Goal: Task Accomplishment & Management: Complete application form

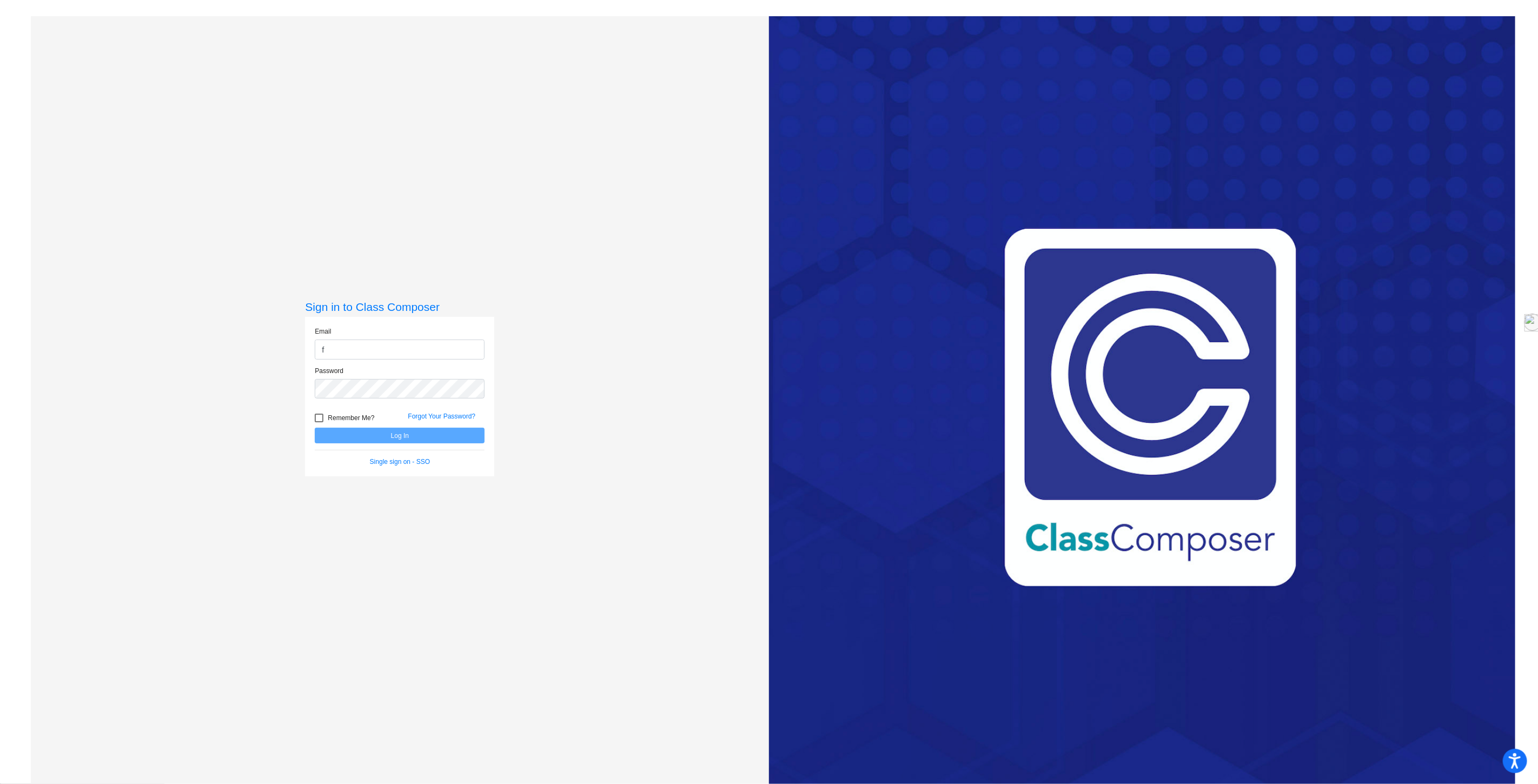
type input "[EMAIL_ADDRESS][DOMAIN_NAME]"
click at [315, 428] on button "Log In" at bounding box center [399, 435] width 170 height 15
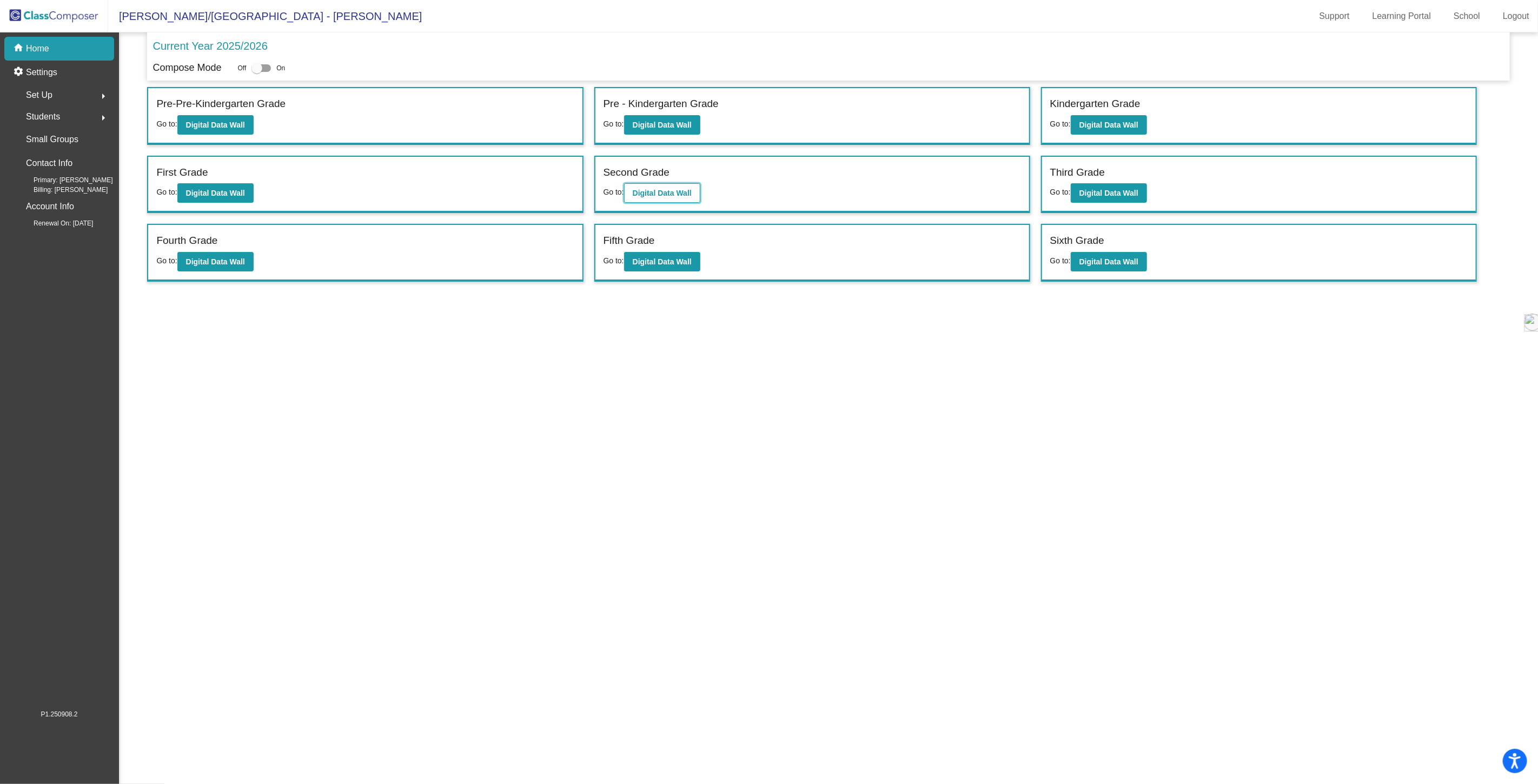
click at [666, 191] on b "Digital Data Wall" at bounding box center [662, 193] width 59 height 9
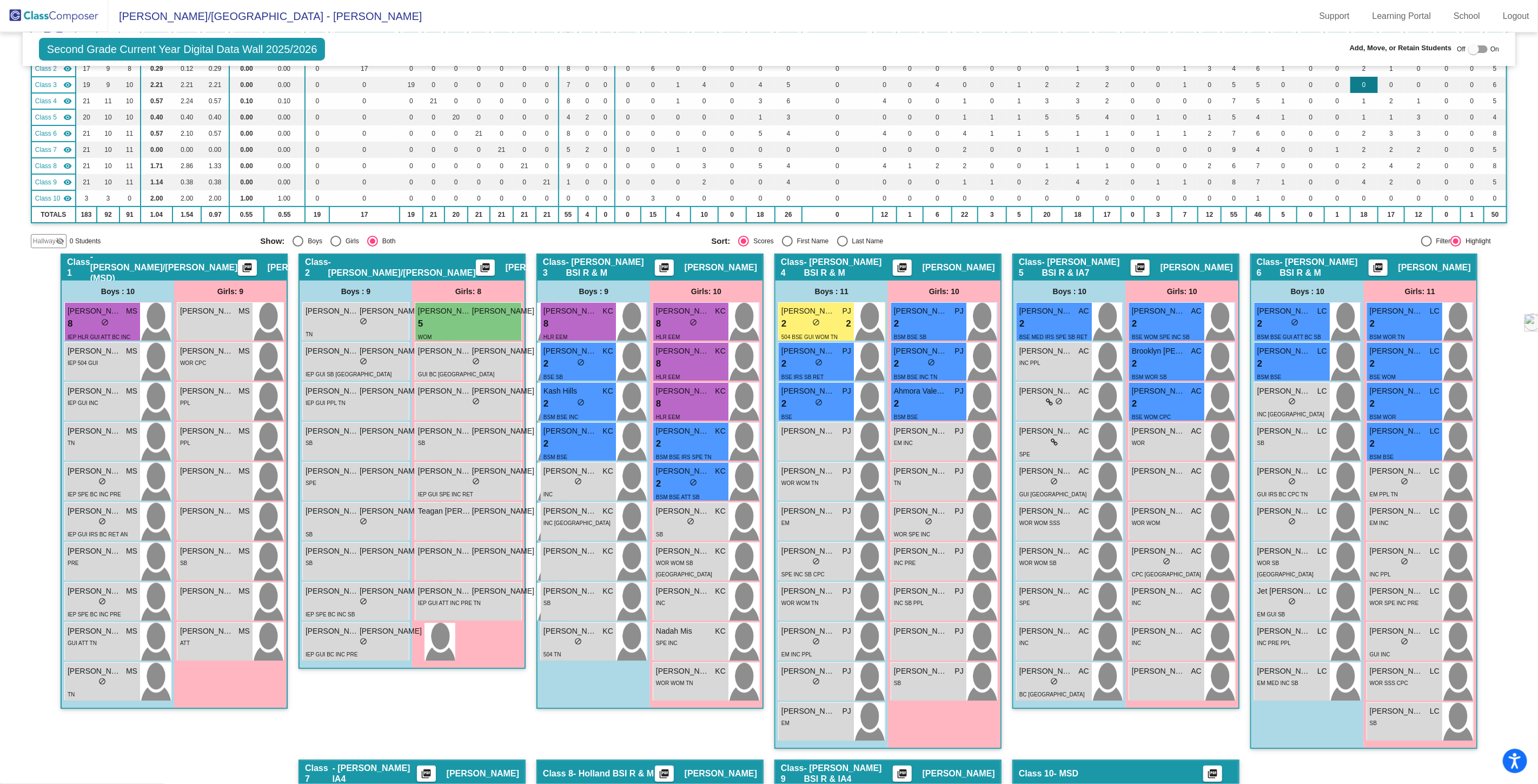
scroll to position [120, 0]
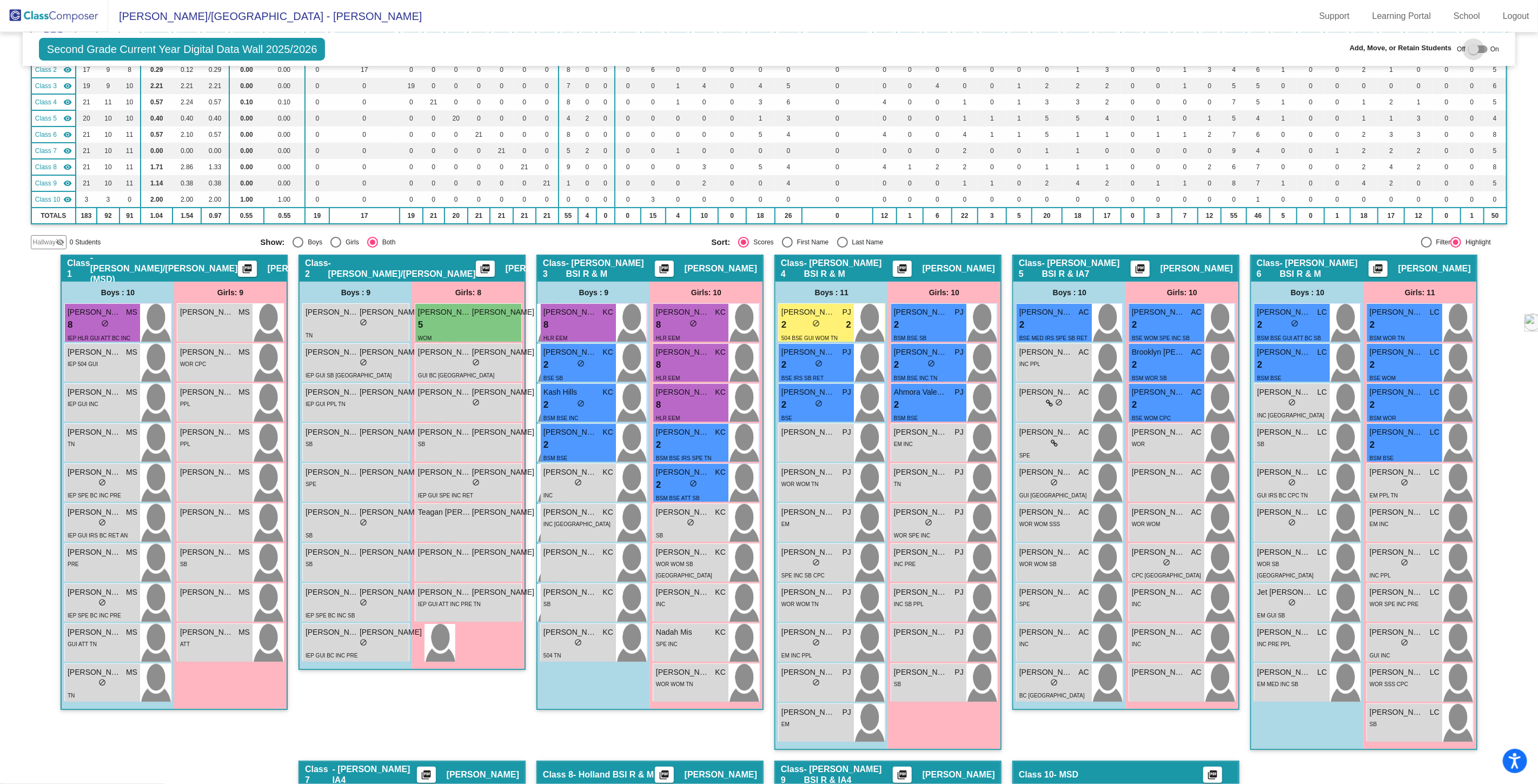
click at [1470, 48] on div at bounding box center [1473, 49] width 11 height 11
checkbox input "true"
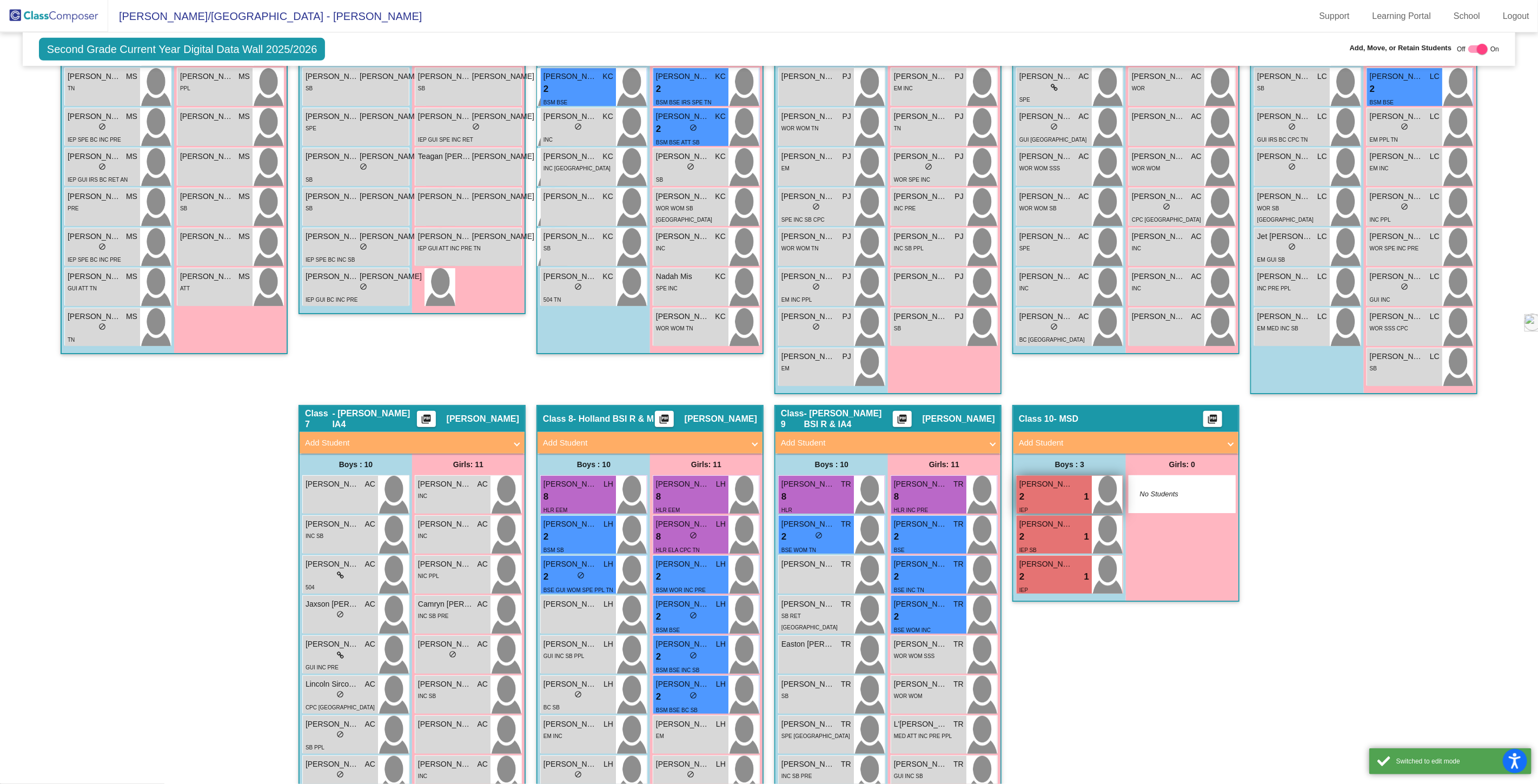
scroll to position [541, 0]
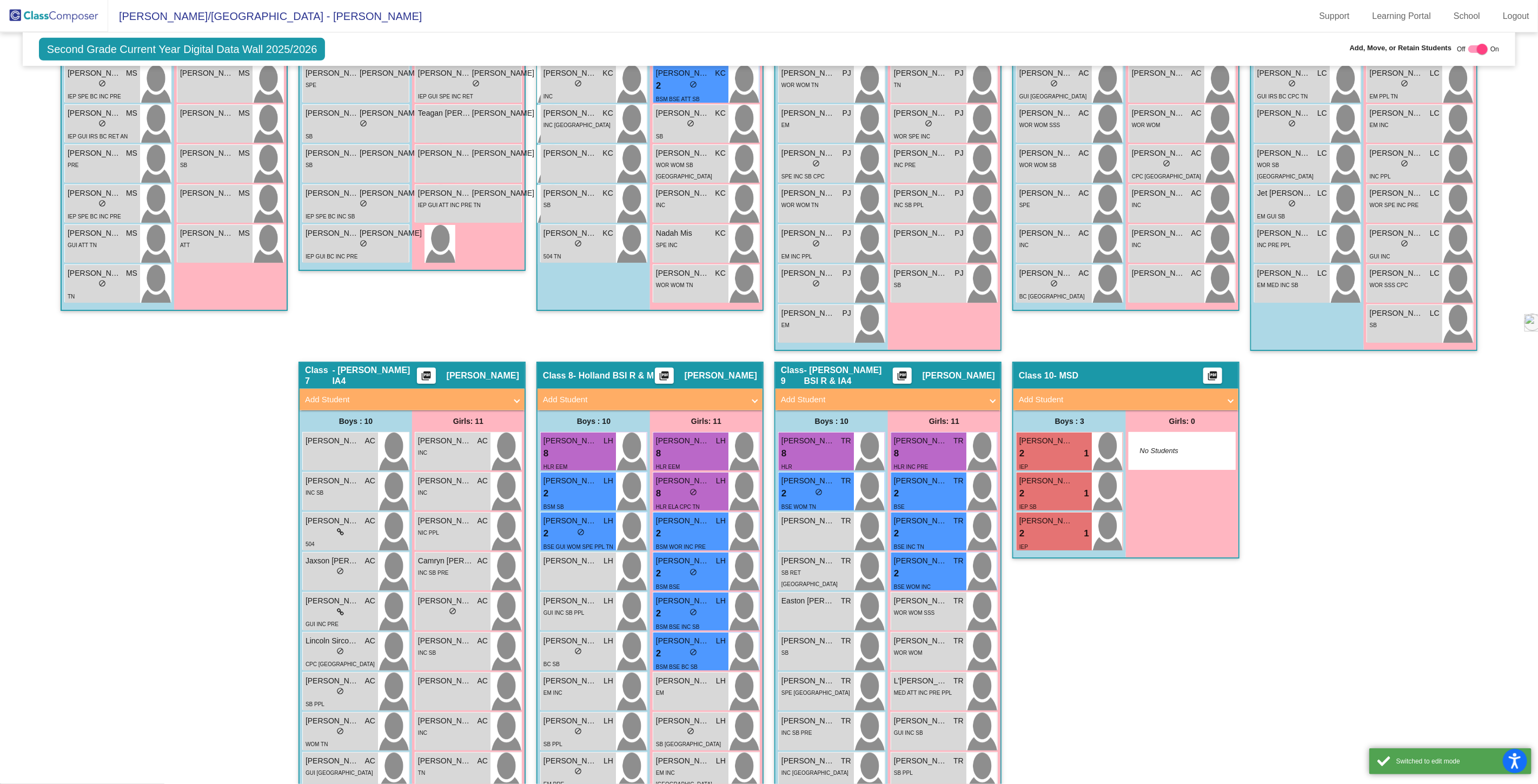
click at [1056, 394] on mat-panel-title "Add Student" at bounding box center [1120, 400] width 201 height 12
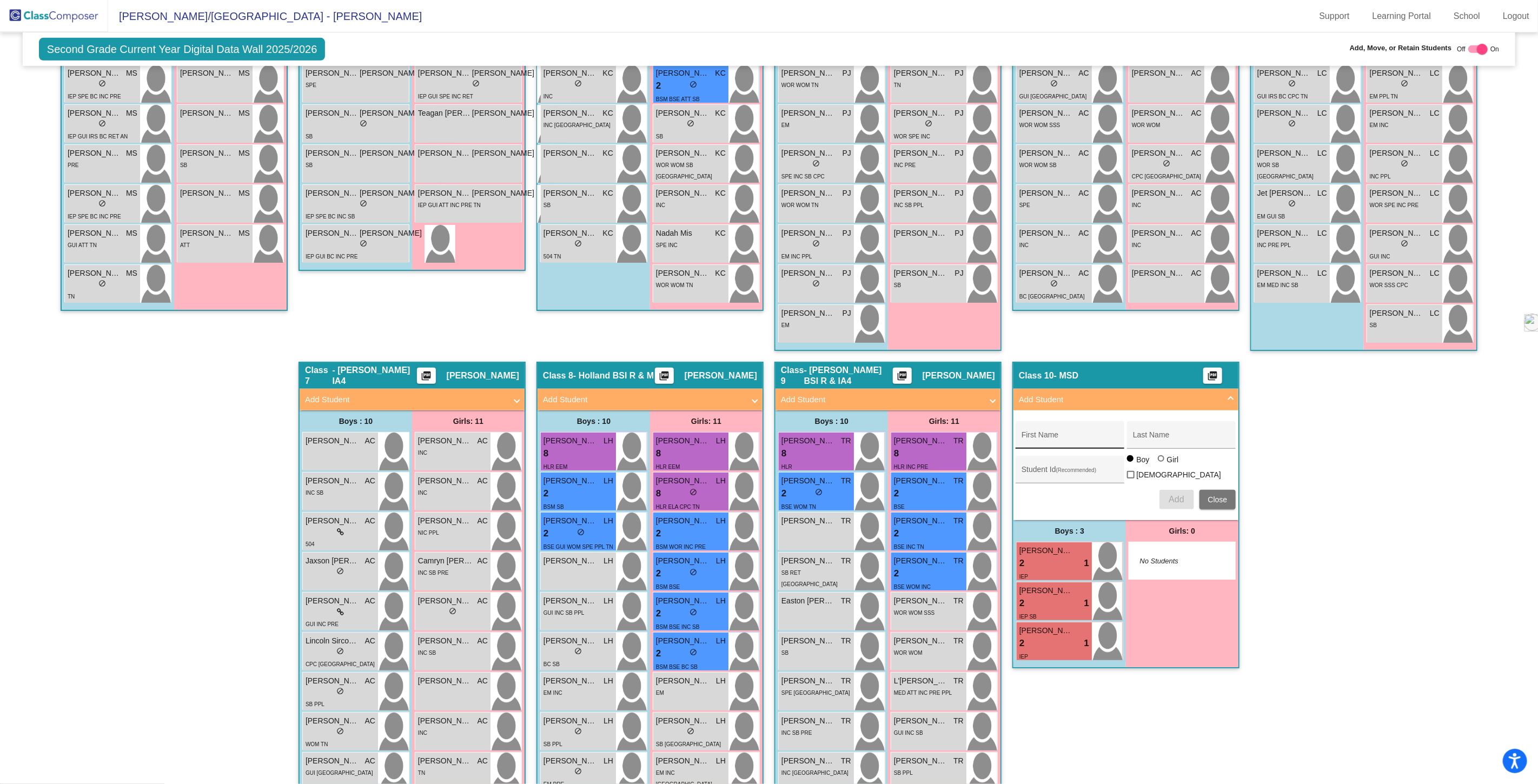
click at [1046, 431] on div "First Name" at bounding box center [1070, 438] width 98 height 22
type input "Kairi"
type input "[PERSON_NAME]"
type input "29225"
click at [1172, 494] on span "Add" at bounding box center [1176, 499] width 15 height 10
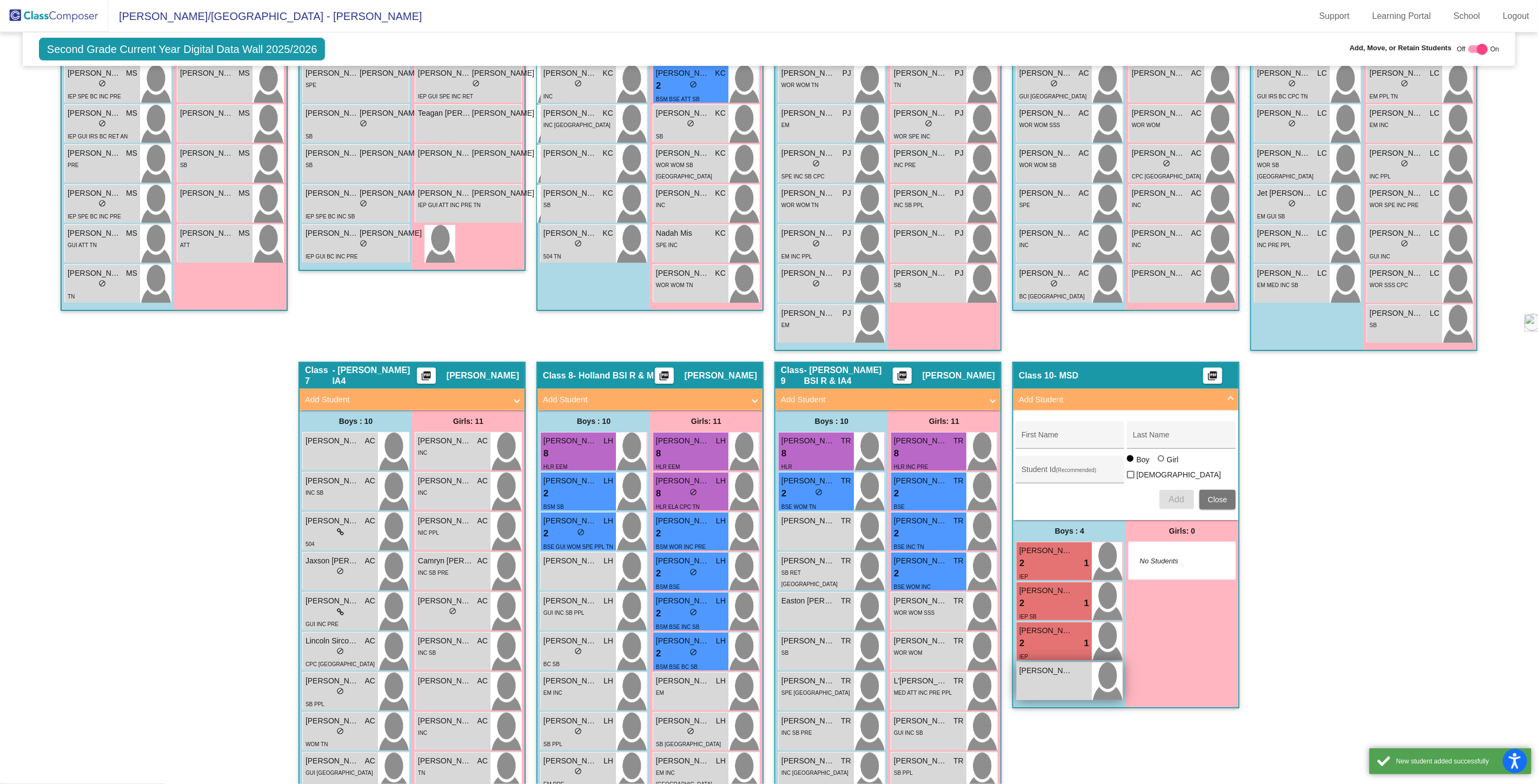
click at [1063, 680] on div "[PERSON_NAME] lock do_not_disturb_alt" at bounding box center [1054, 681] width 75 height 38
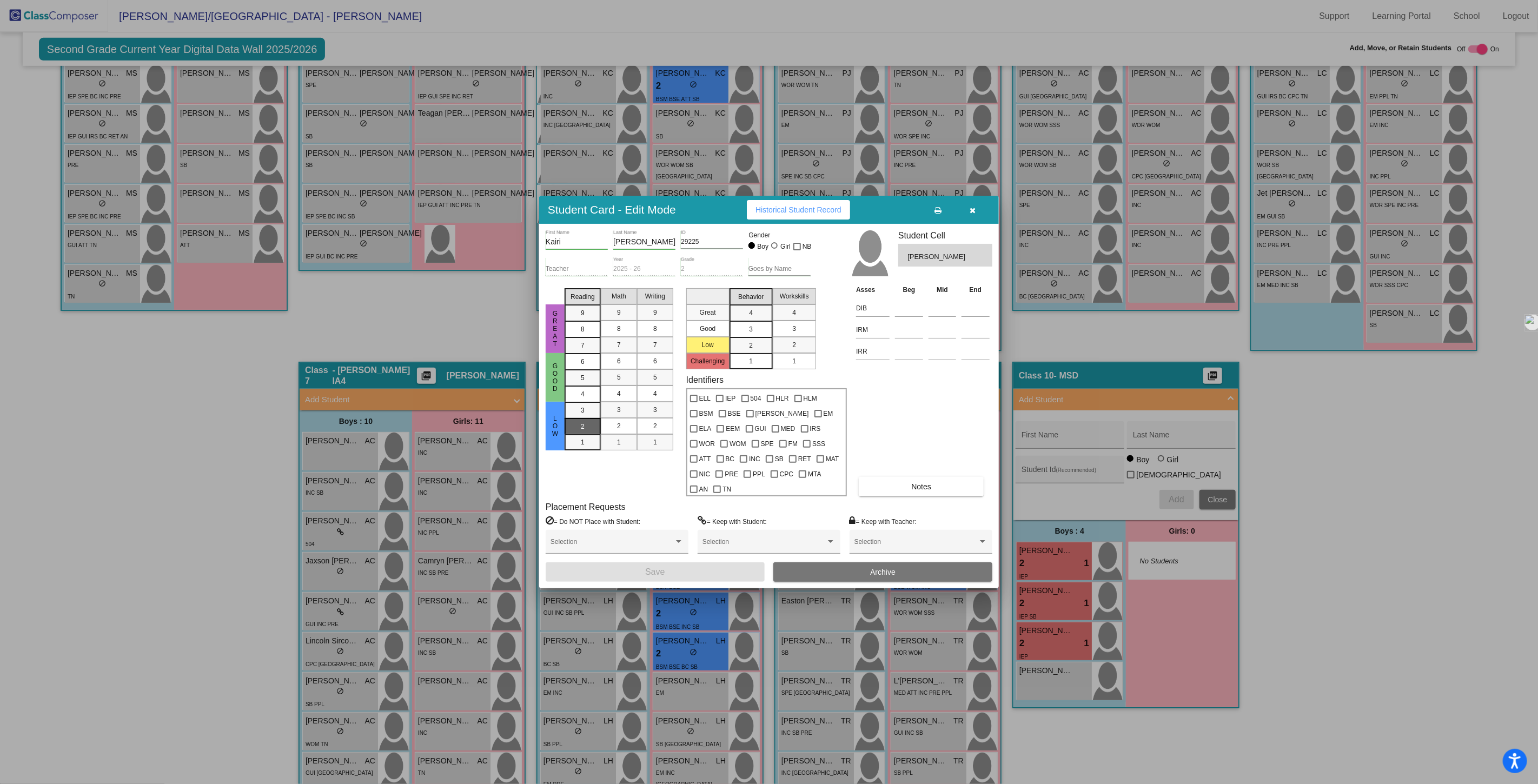
click at [587, 435] on div "2" at bounding box center [583, 426] width 21 height 16
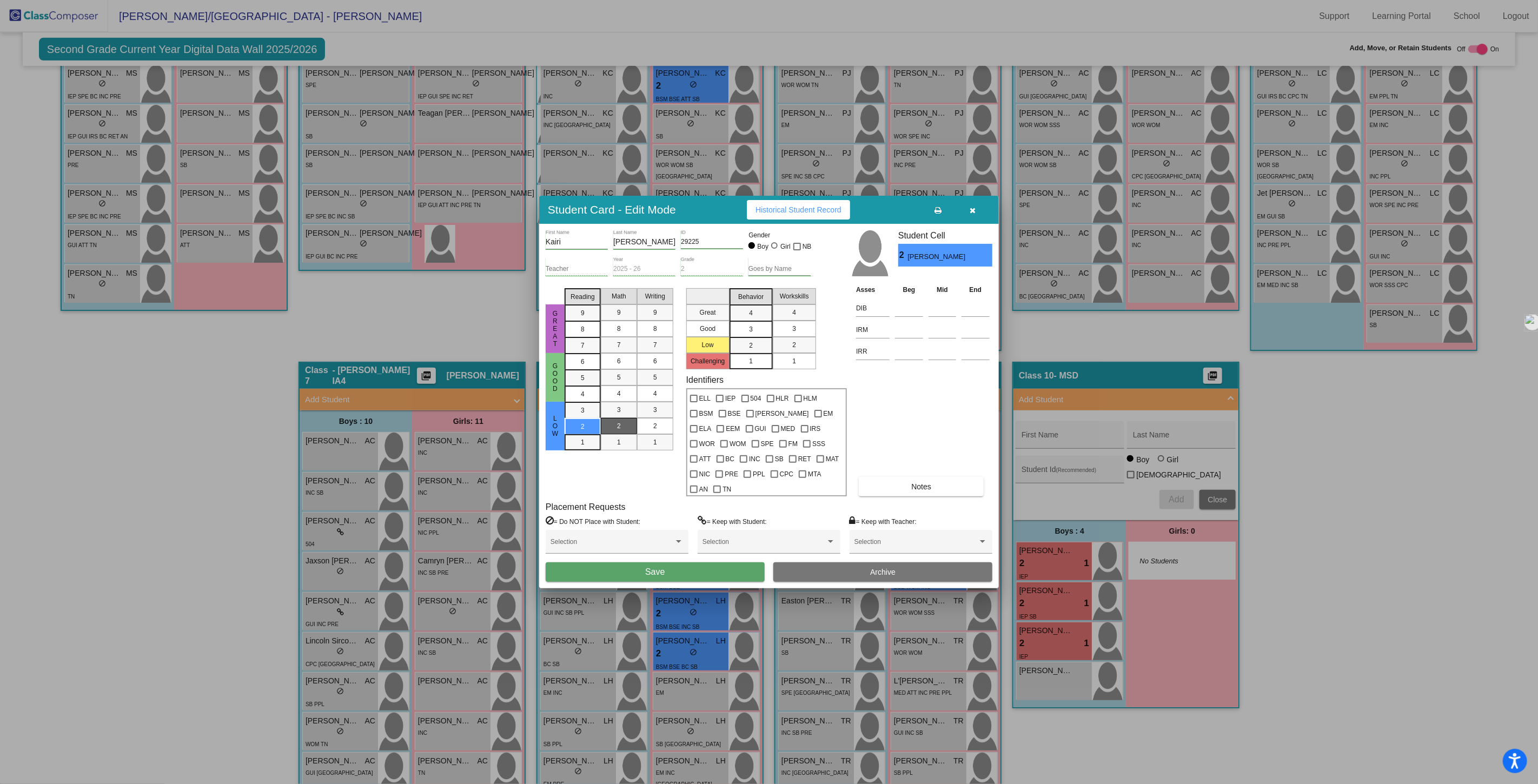
click at [623, 434] on div "2" at bounding box center [619, 426] width 21 height 16
click at [655, 431] on span "2" at bounding box center [655, 425] width 4 height 10
click at [748, 352] on div "2" at bounding box center [751, 345] width 21 height 16
click at [795, 350] on span "2" at bounding box center [794, 345] width 4 height 10
click at [718, 402] on div at bounding box center [720, 398] width 7 height 7
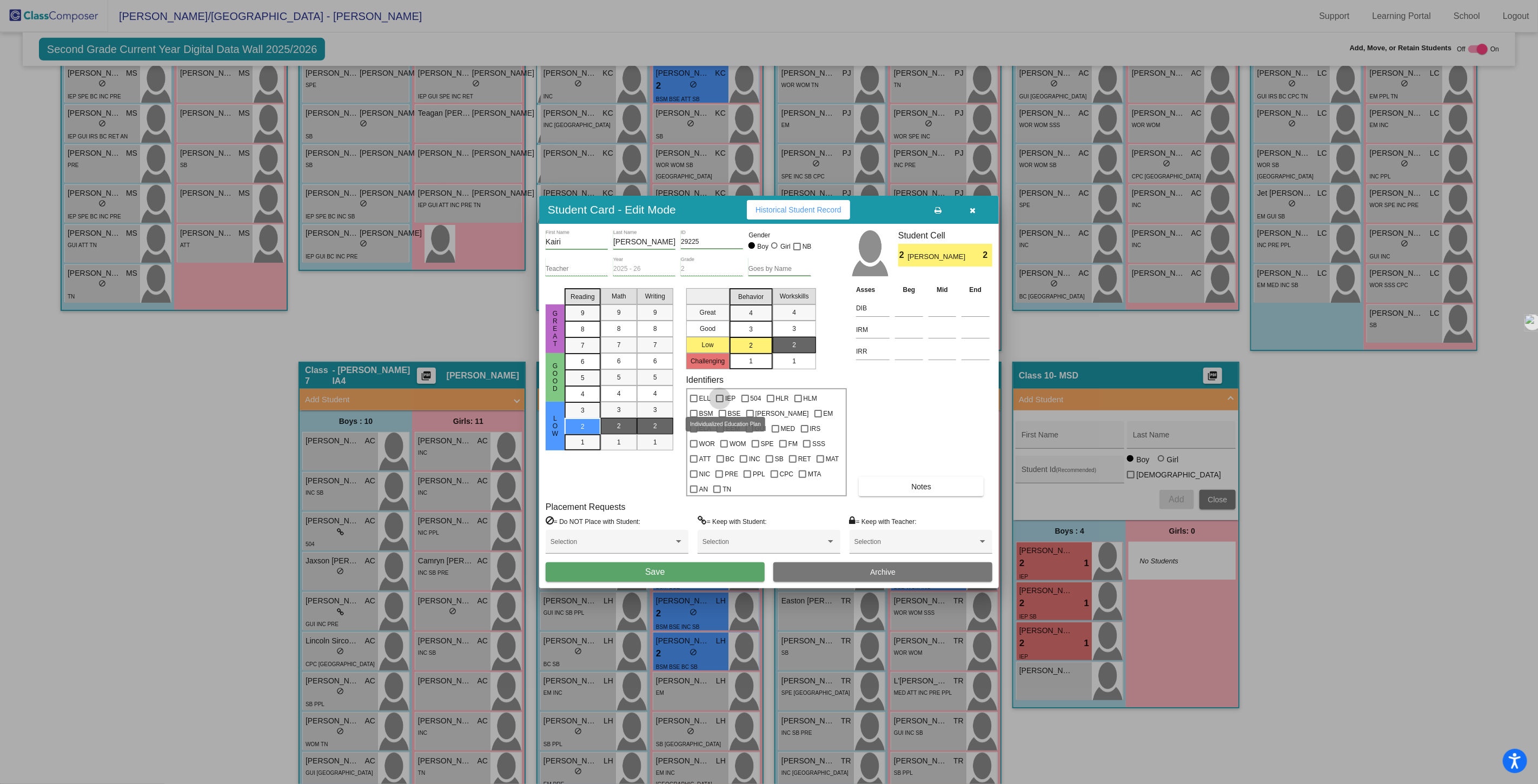
click at [719, 403] on input "IEP" at bounding box center [719, 402] width 1 height 1
checkbox input "true"
click at [752, 447] on div at bounding box center [756, 444] width 7 height 7
click at [755, 448] on input "SPE" at bounding box center [755, 447] width 1 height 1
checkbox input "true"
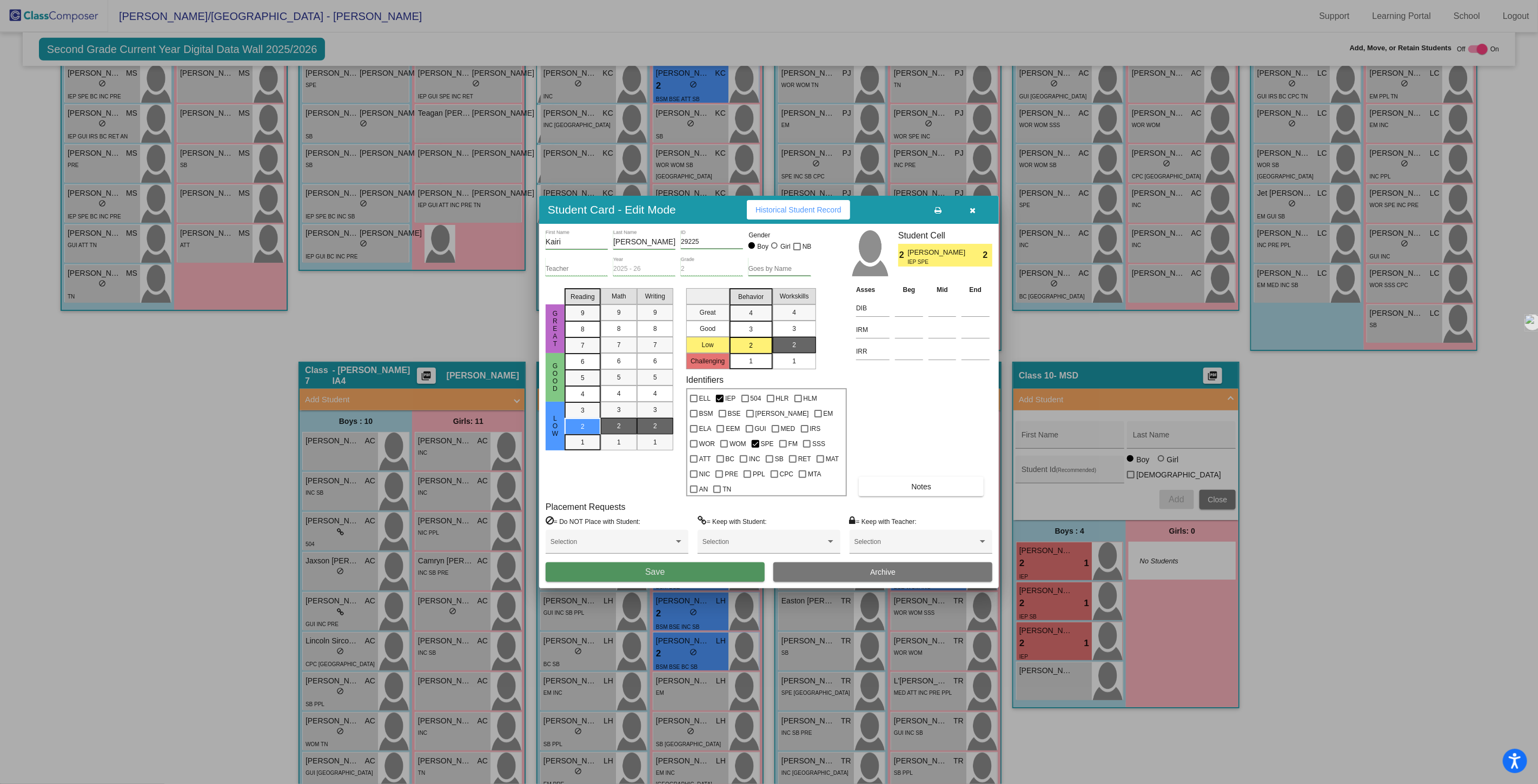
click at [679, 566] on button "Save" at bounding box center [655, 572] width 219 height 20
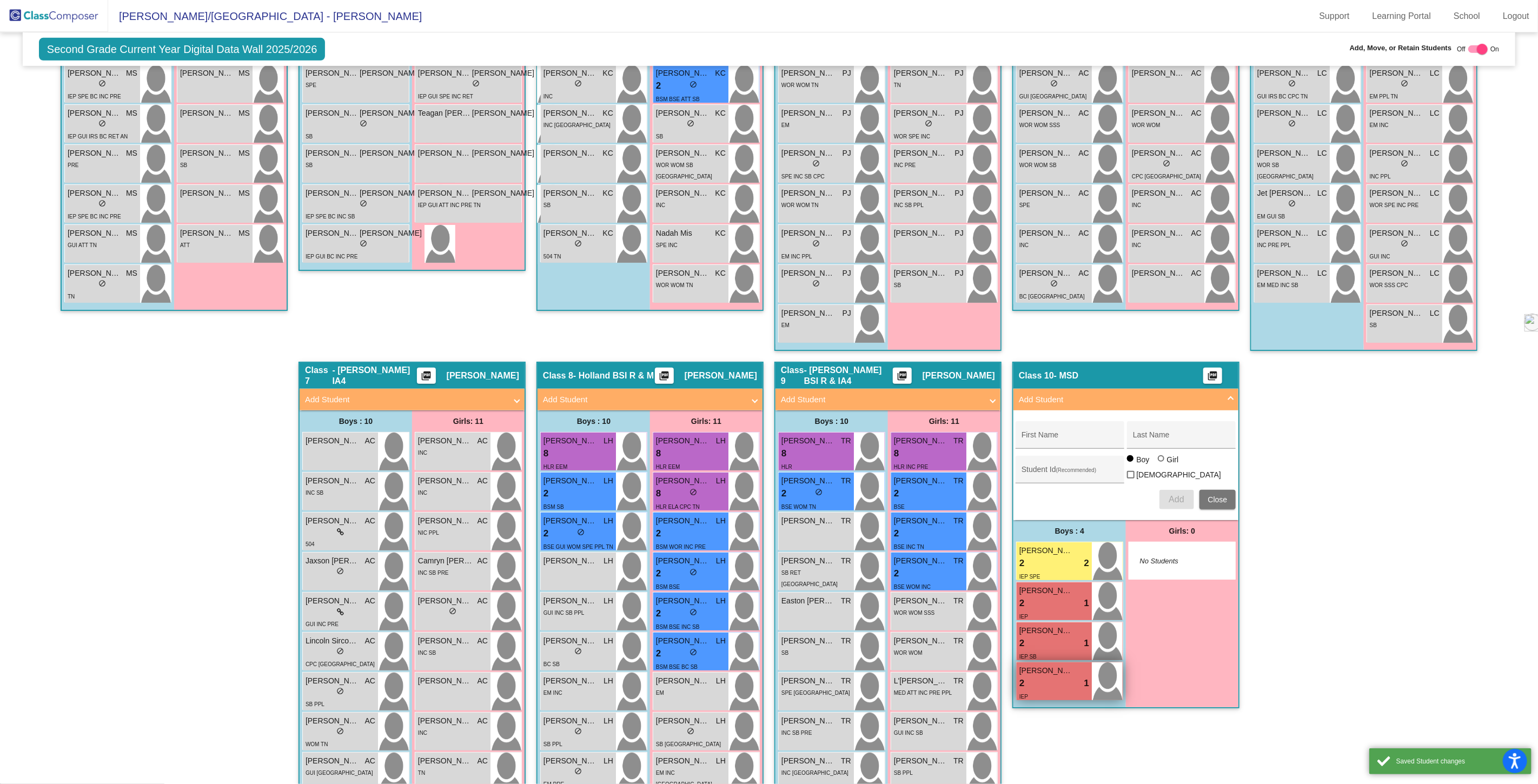
click at [1038, 684] on div "2 lock do_not_disturb_alt 1" at bounding box center [1054, 683] width 70 height 14
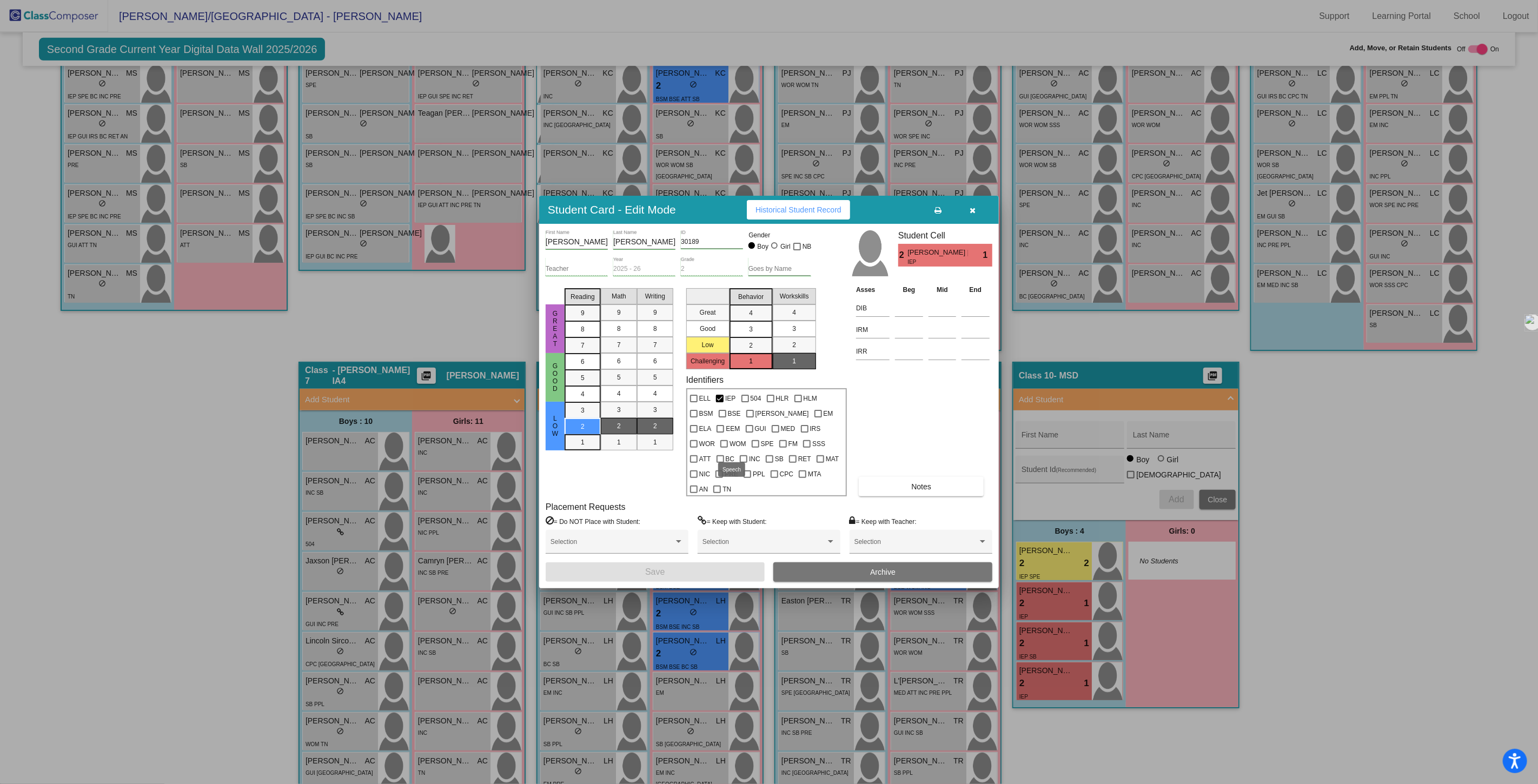
click at [752, 450] on label "SPE" at bounding box center [763, 444] width 22 height 13
click at [755, 448] on input "SPE" at bounding box center [755, 447] width 1 height 1
checkbox input "true"
click at [694, 563] on button "Save" at bounding box center [655, 572] width 219 height 20
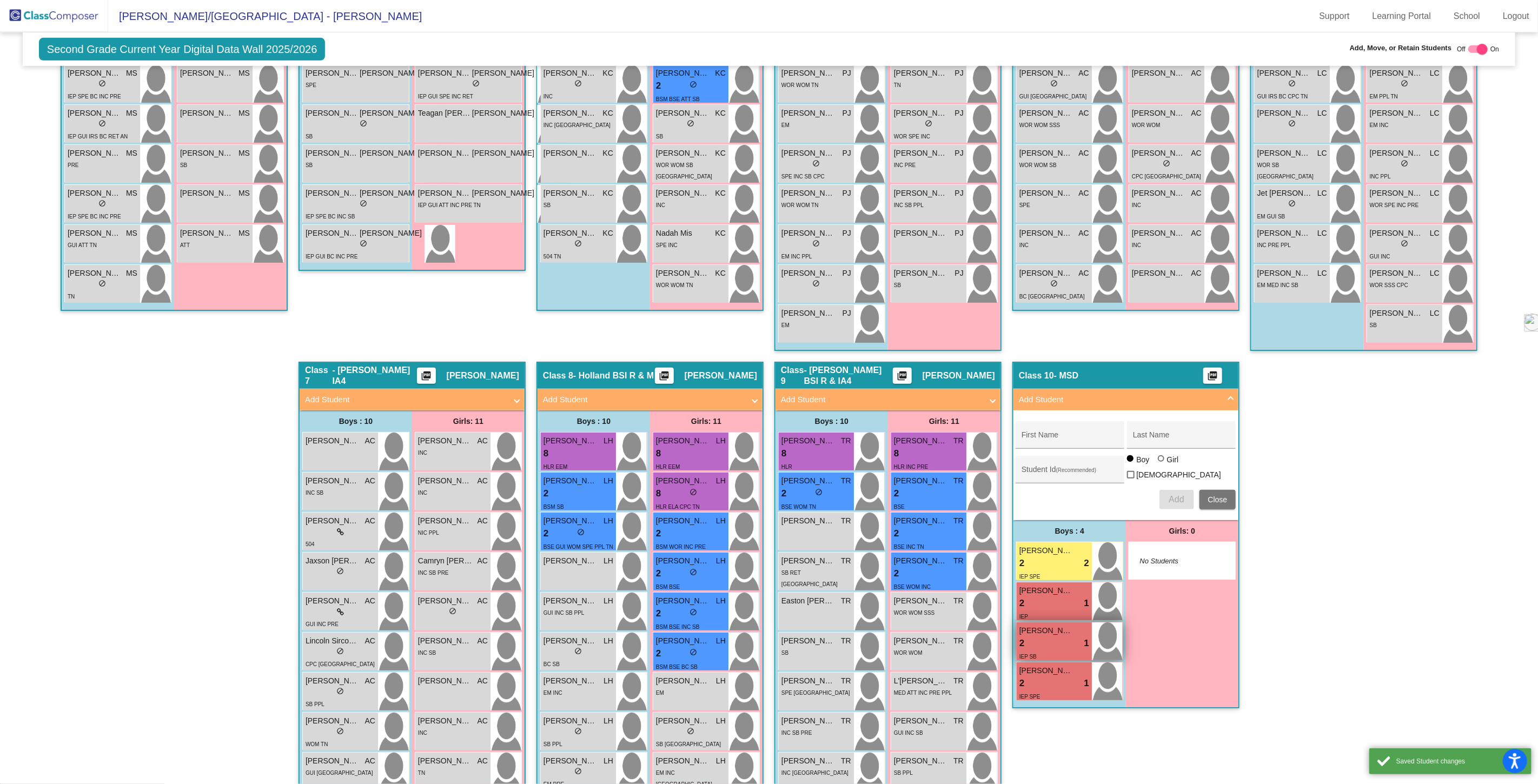
click at [1052, 641] on div "2 lock do_not_disturb_alt 1" at bounding box center [1054, 643] width 70 height 14
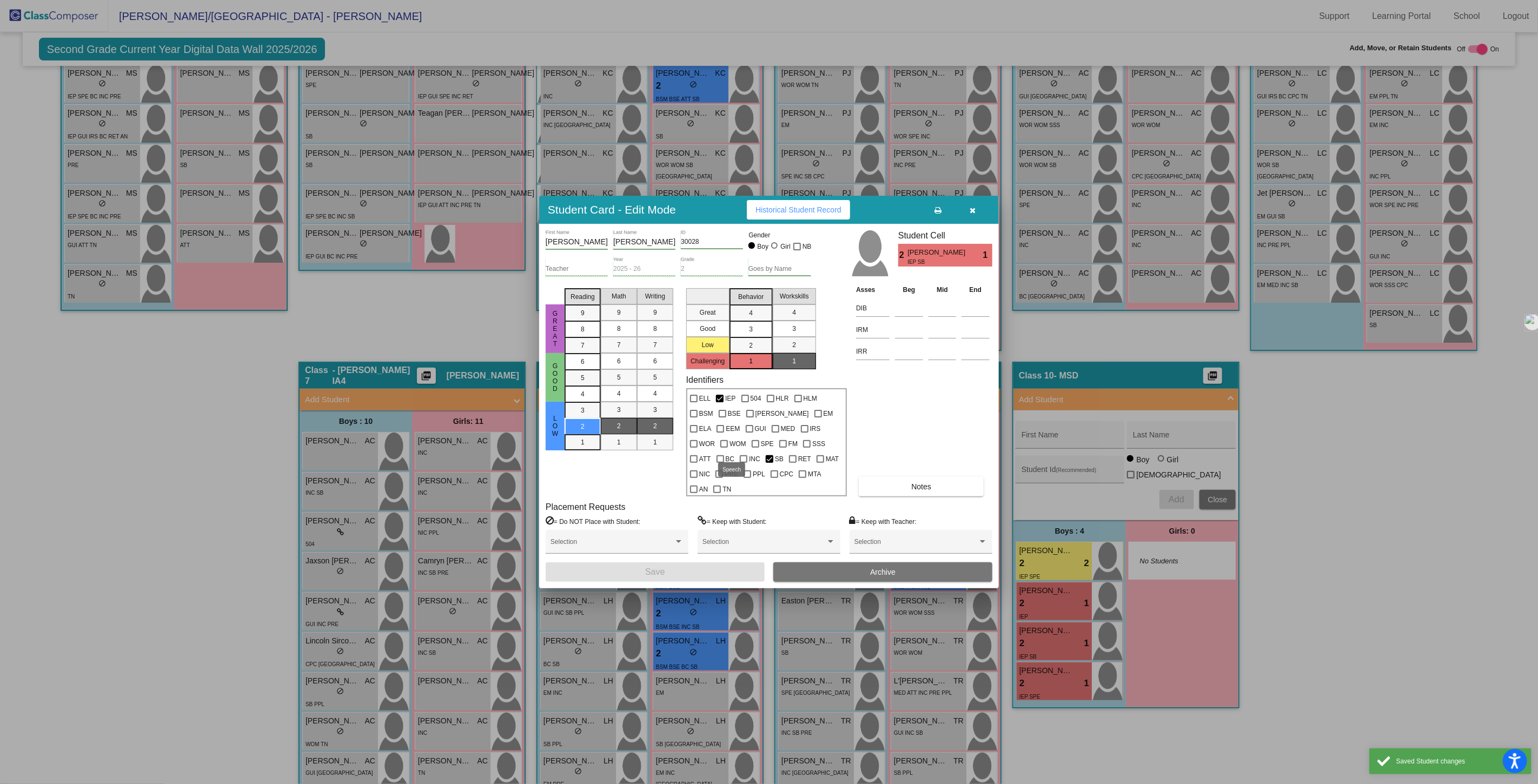
click at [752, 447] on div at bounding box center [756, 444] width 7 height 7
click at [755, 448] on input "SPE" at bounding box center [755, 447] width 1 height 1
checkbox input "true"
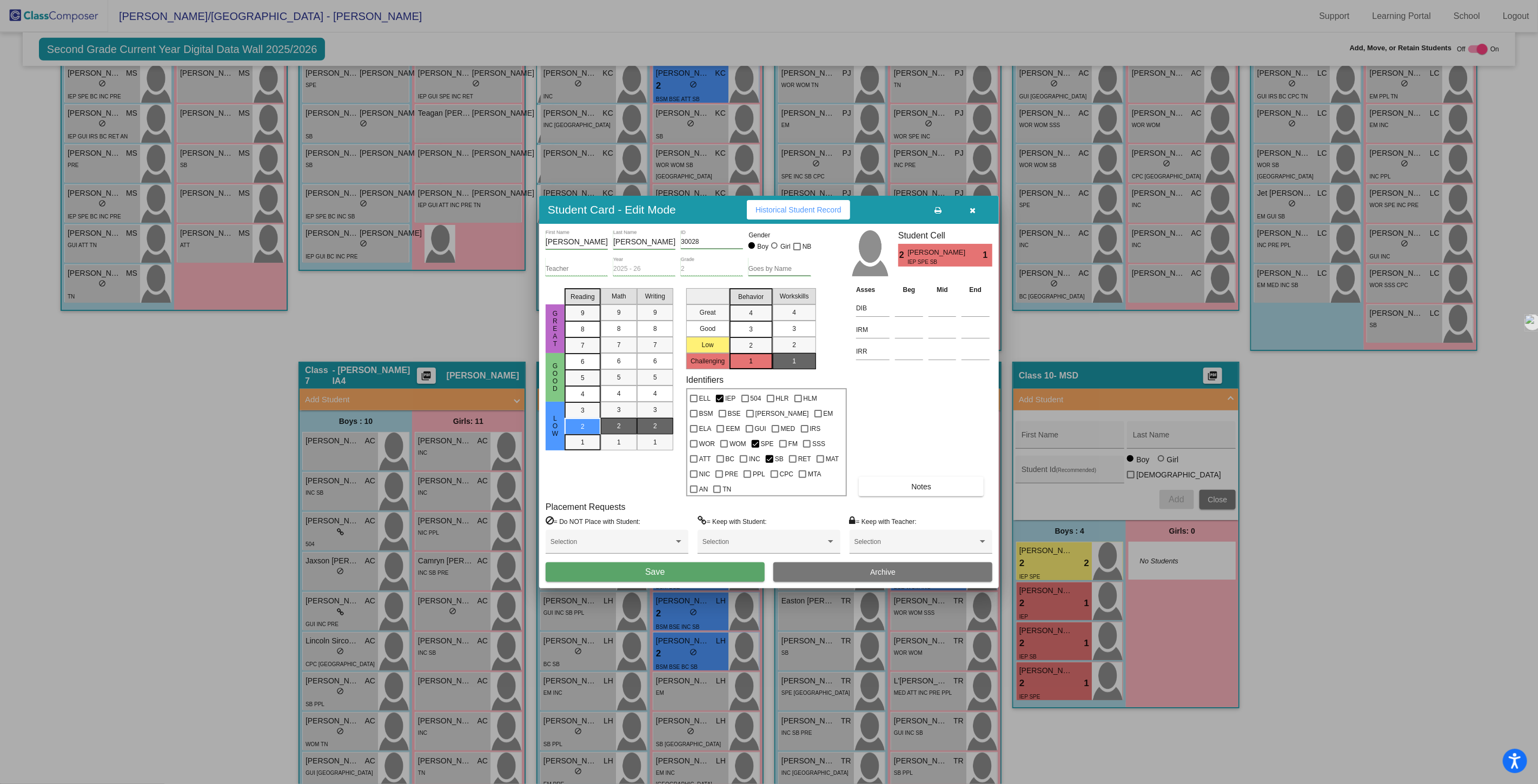
drag, startPoint x: 676, startPoint y: 563, endPoint x: 696, endPoint y: 558, distance: 20.6
click at [677, 563] on button "Save" at bounding box center [655, 572] width 219 height 20
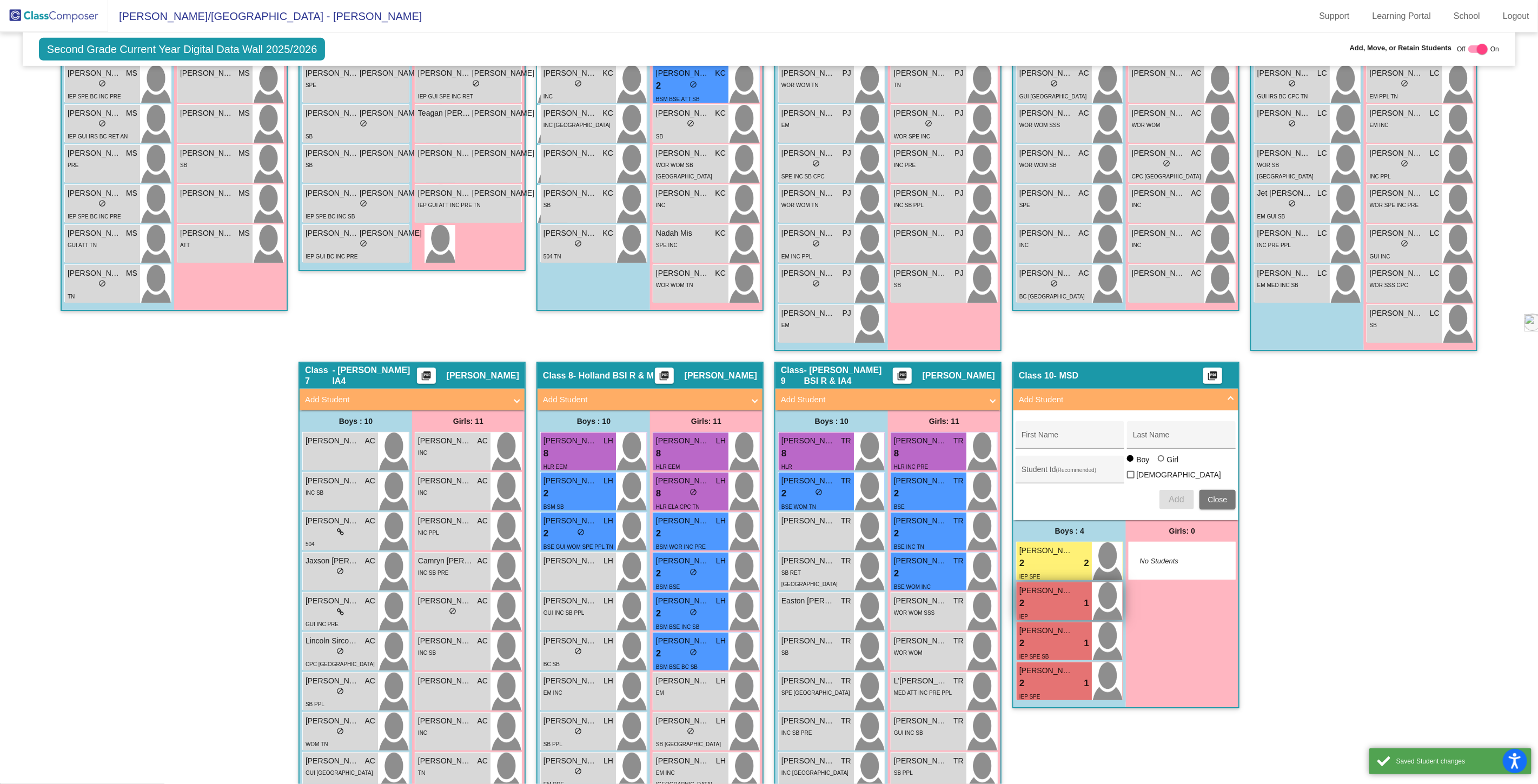
click at [1052, 598] on div "2 lock do_not_disturb_alt 1" at bounding box center [1054, 603] width 70 height 14
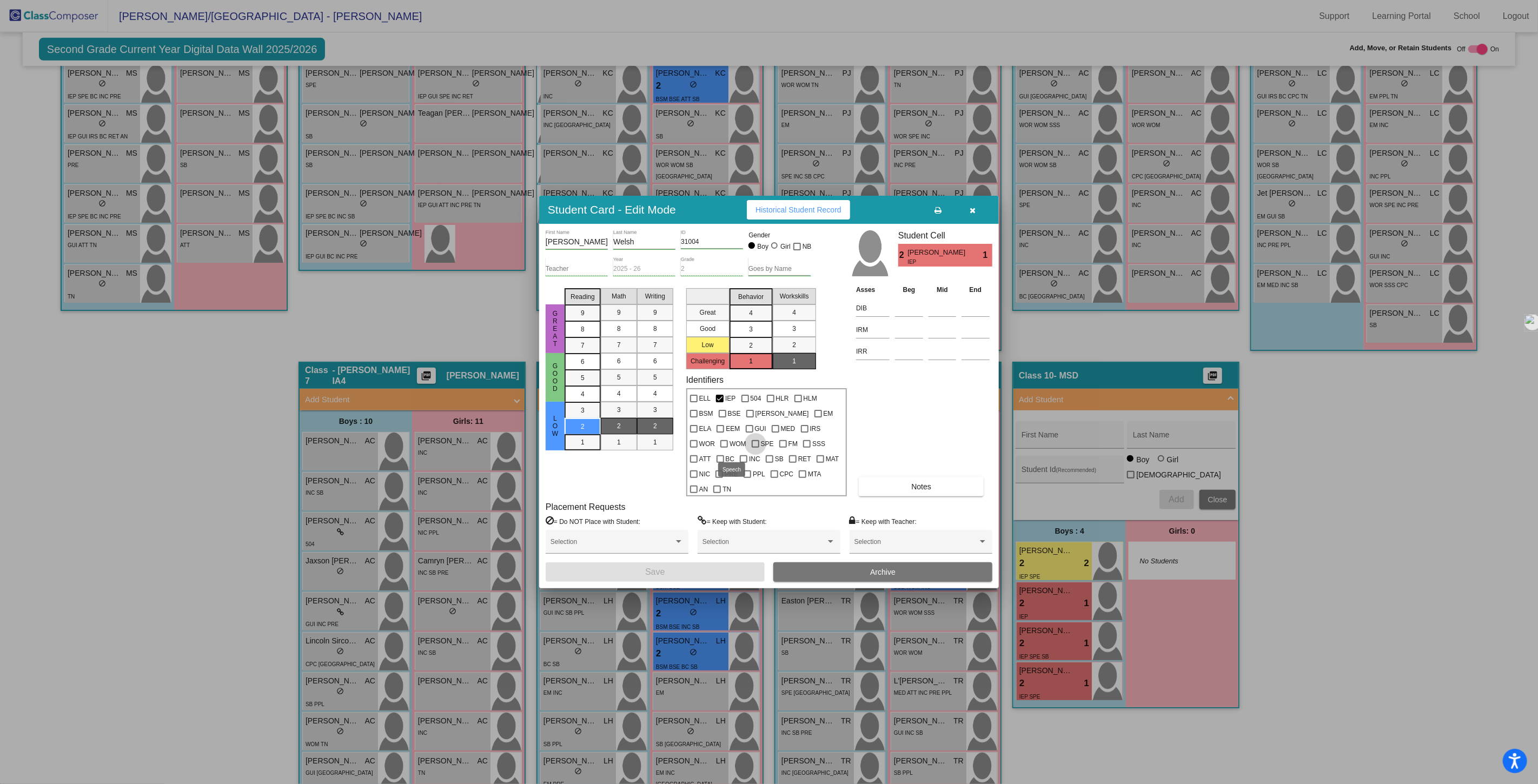
click at [752, 447] on div at bounding box center [756, 444] width 7 height 7
click at [755, 448] on input "SPE" at bounding box center [755, 447] width 1 height 1
checkbox input "true"
click at [679, 563] on button "Save" at bounding box center [655, 572] width 219 height 20
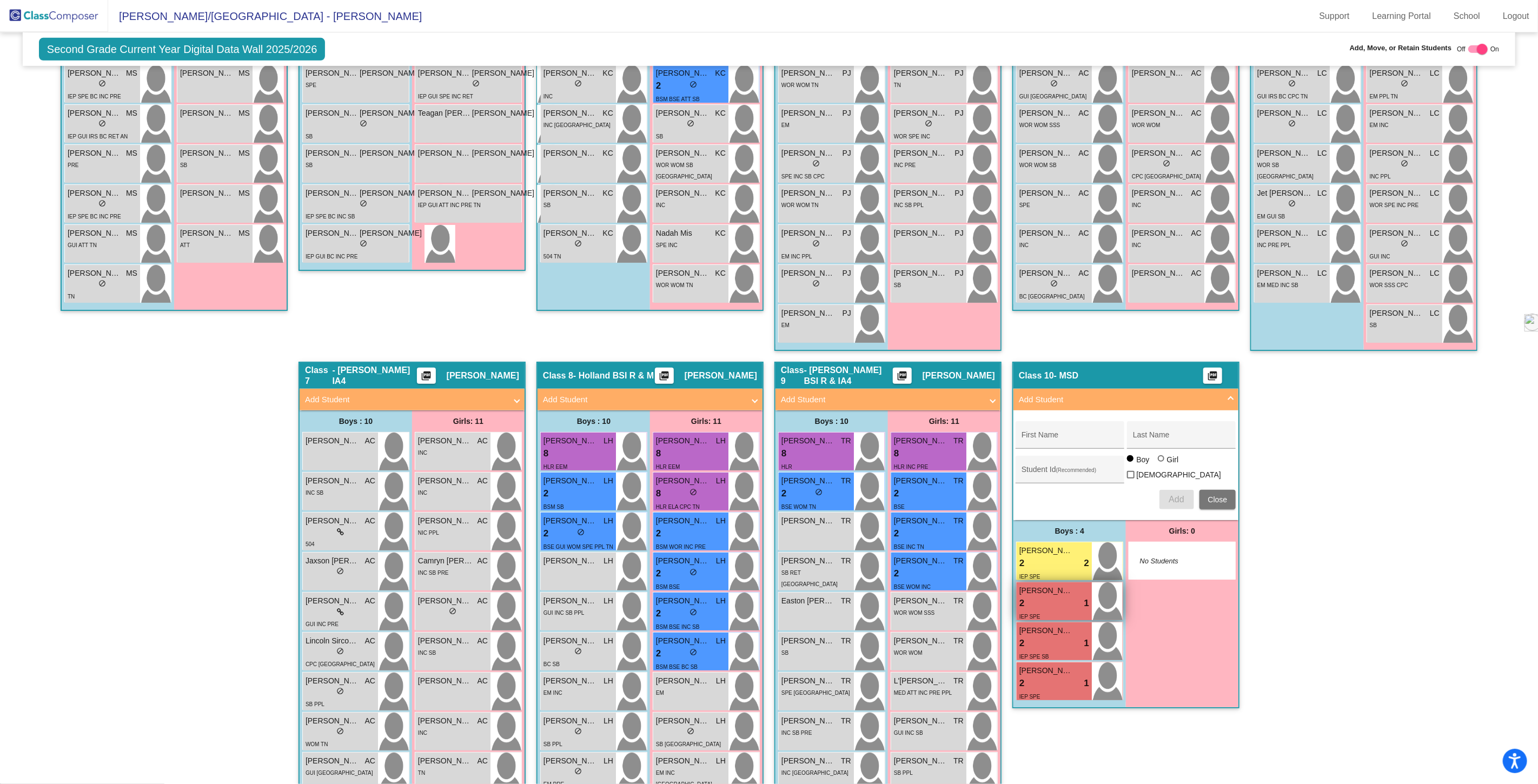
click at [1052, 601] on div "2 lock do_not_disturb_alt 1" at bounding box center [1054, 603] width 70 height 14
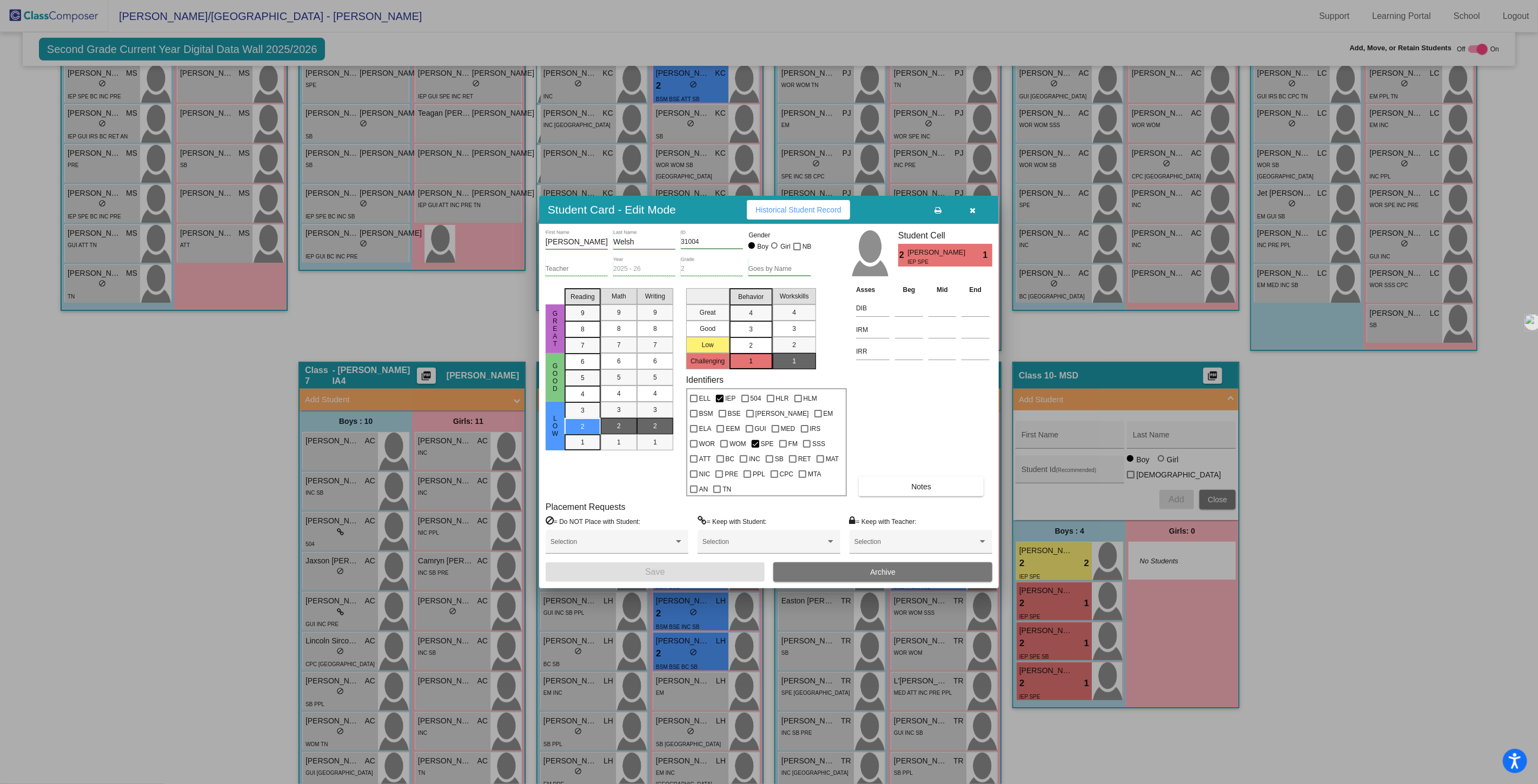
click at [743, 353] on div "2" at bounding box center [751, 345] width 21 height 16
click at [688, 564] on button "Save" at bounding box center [655, 572] width 219 height 20
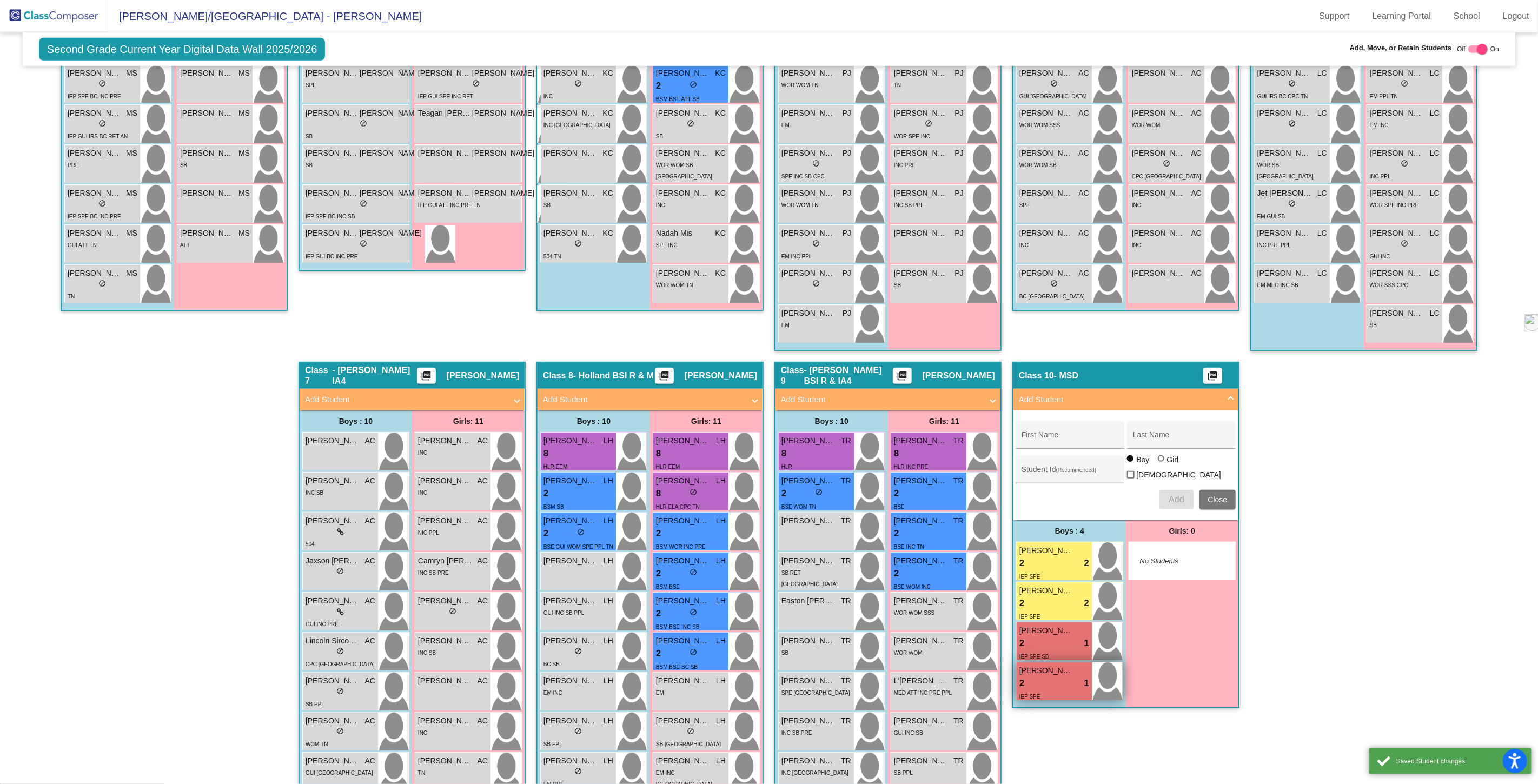
click at [1052, 676] on div "2 lock do_not_disturb_alt 1" at bounding box center [1054, 683] width 70 height 14
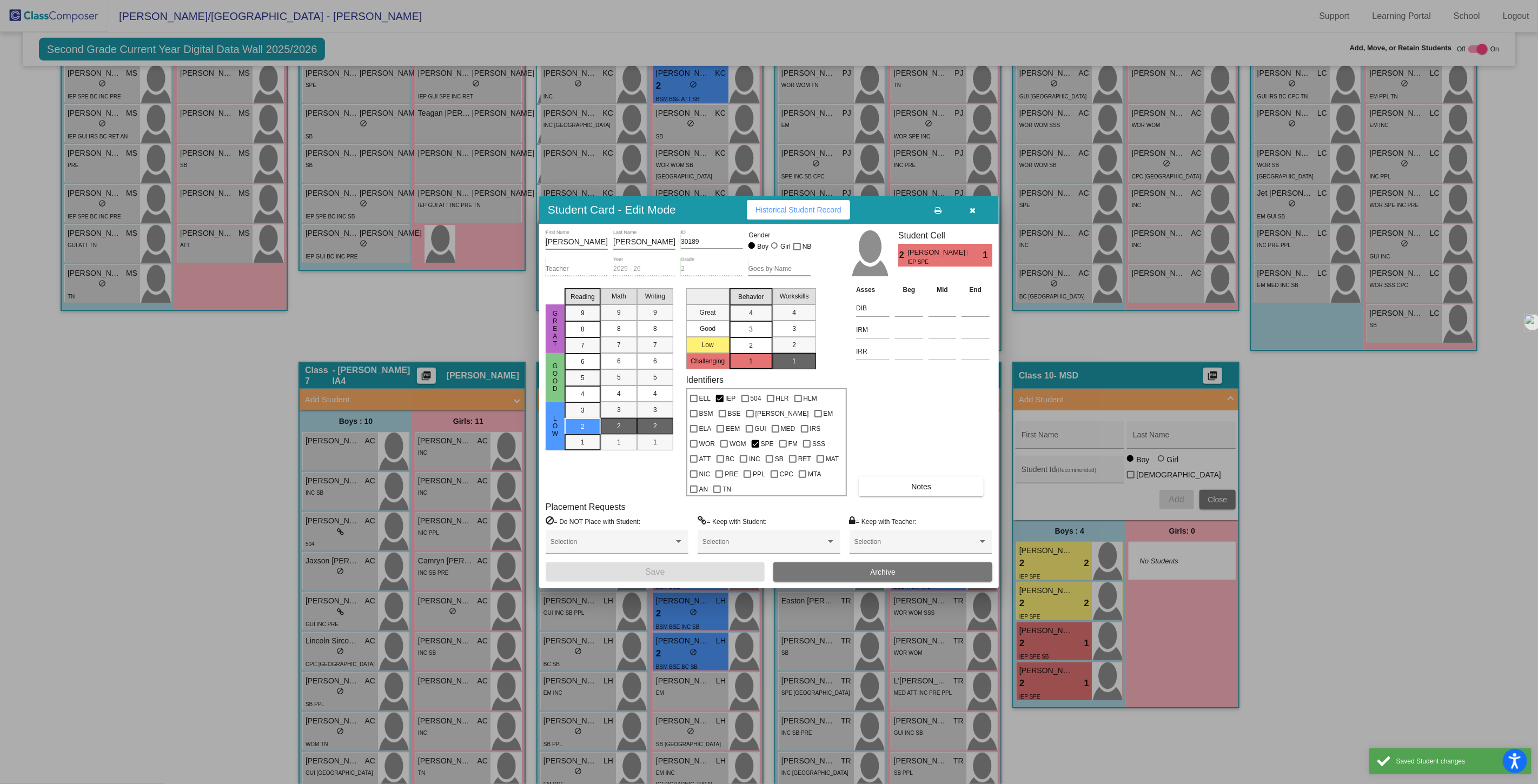
click at [748, 353] on div "2" at bounding box center [751, 345] width 21 height 16
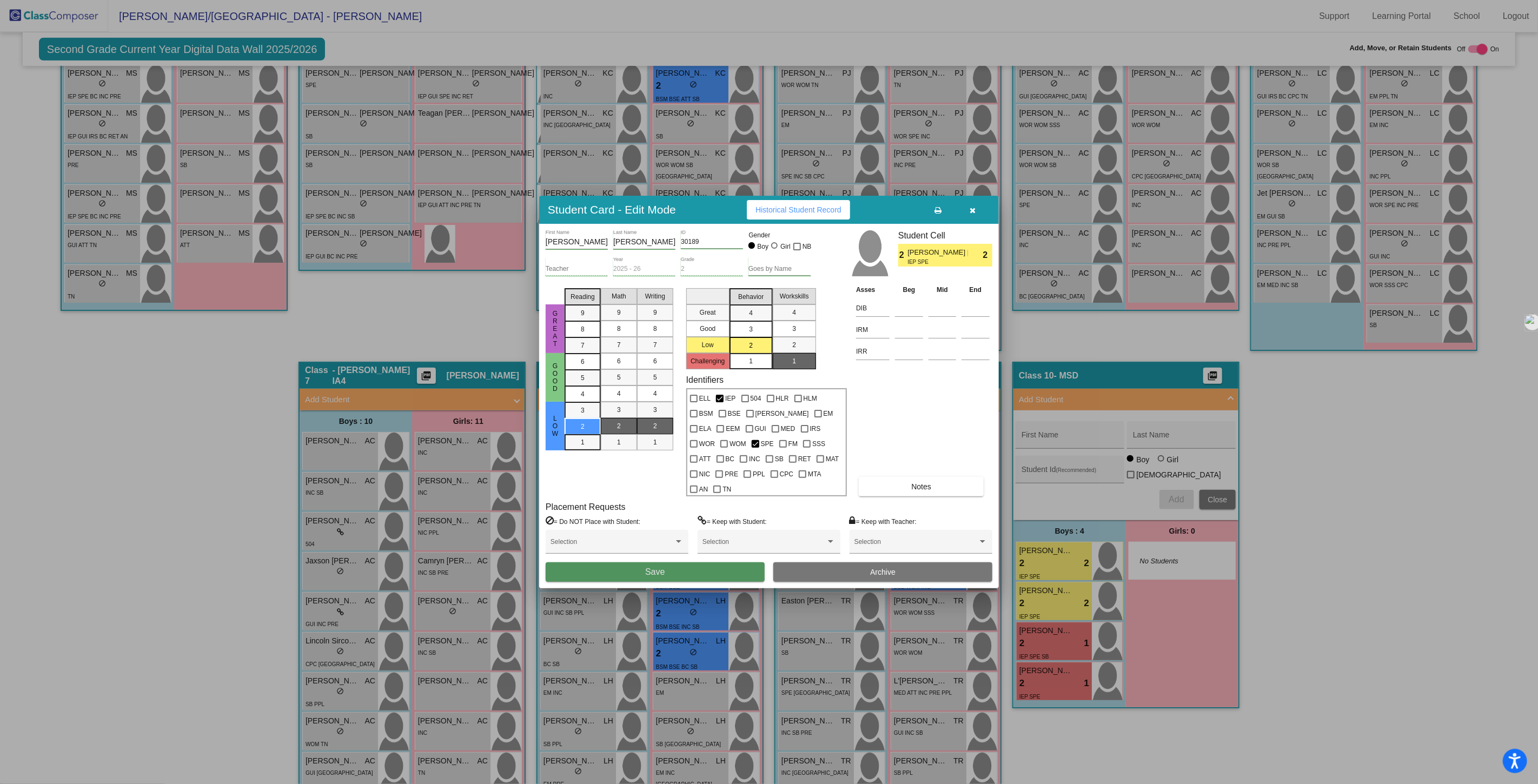
click at [671, 568] on button "Save" at bounding box center [655, 572] width 219 height 20
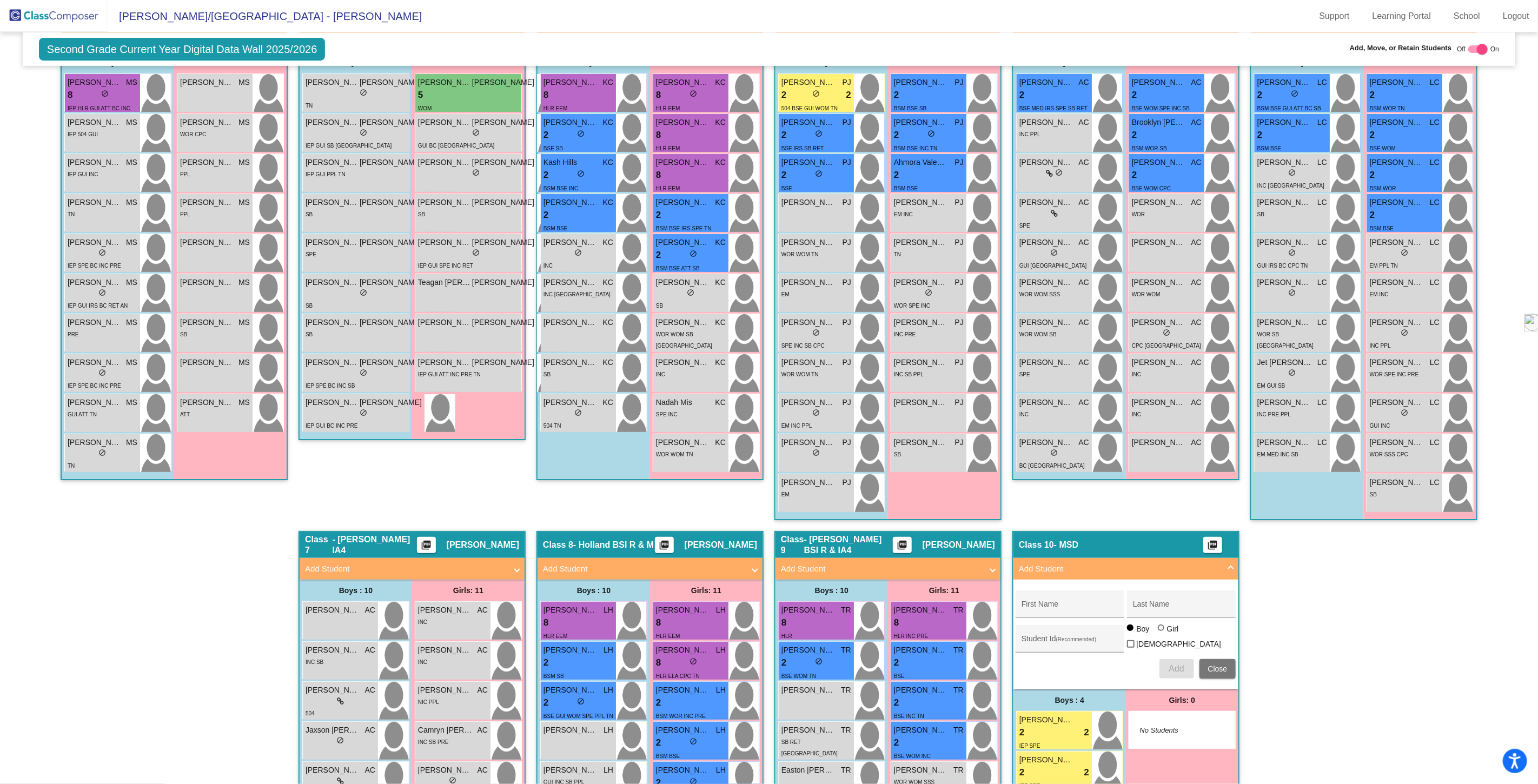
scroll to position [300, 0]
